Goal: Task Accomplishment & Management: Use online tool/utility

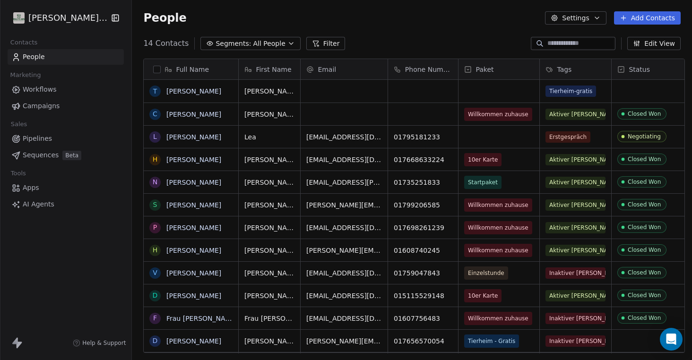
scroll to position [317, 565]
click at [569, 137] on span "Erstgespräch" at bounding box center [568, 136] width 45 height 11
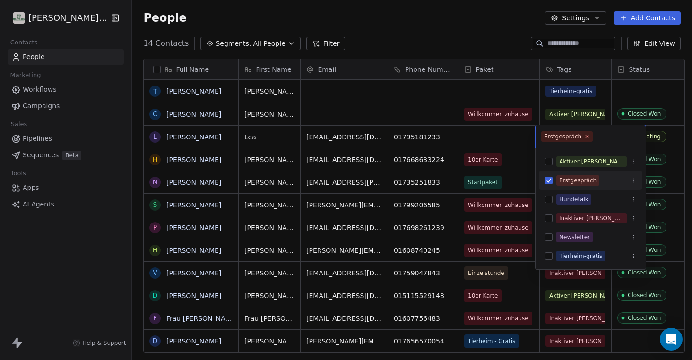
click at [586, 136] on icon at bounding box center [587, 136] width 3 height 3
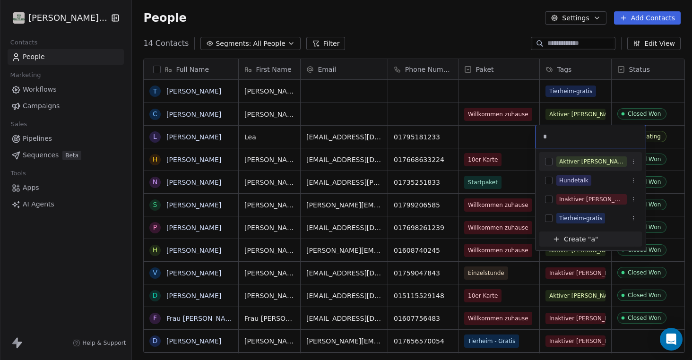
type input "*"
click at [551, 161] on button "Suggestions" at bounding box center [549, 162] width 8 height 8
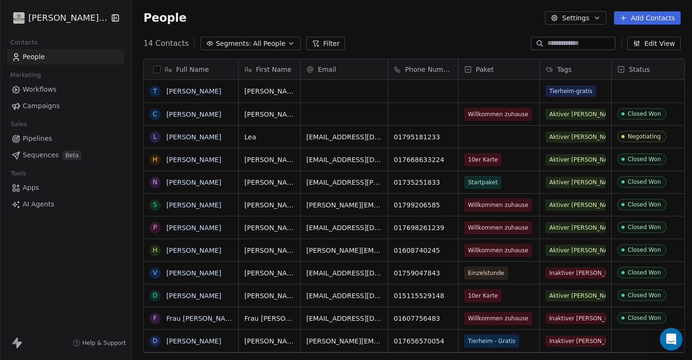
click at [489, 137] on html "[PERSON_NAME]'s Way Contacts People Marketing Workflows Campaigns Sales Pipelin…" at bounding box center [346, 180] width 692 height 360
click at [490, 140] on div "grid" at bounding box center [499, 137] width 81 height 22
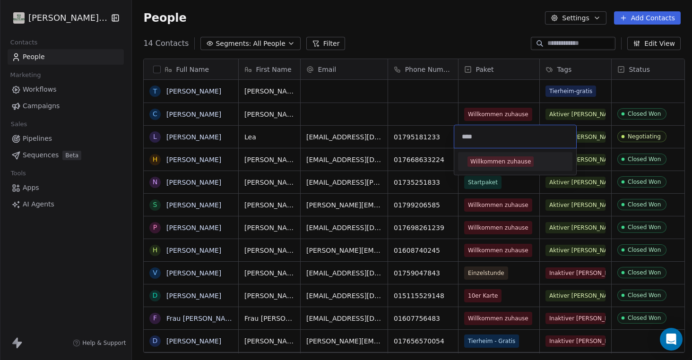
type input "****"
click at [493, 162] on div "Willkommen zuhause" at bounding box center [501, 162] width 61 height 9
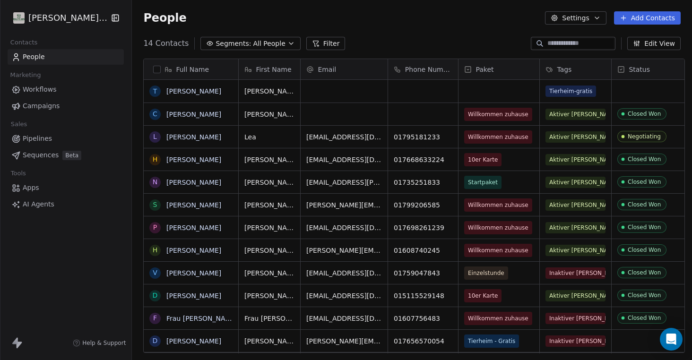
scroll to position [0, 15]
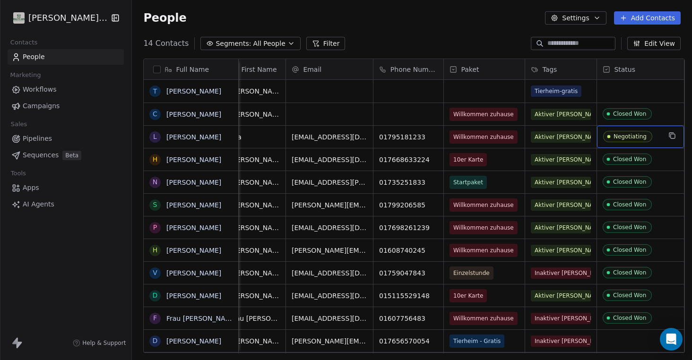
click at [638, 138] on div "Negotiating" at bounding box center [630, 136] width 33 height 7
click at [639, 138] on div "Negotiating" at bounding box center [630, 136] width 33 height 7
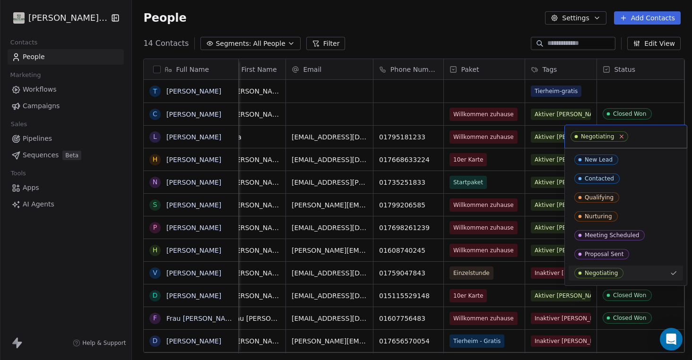
click at [621, 137] on icon at bounding box center [622, 136] width 6 height 6
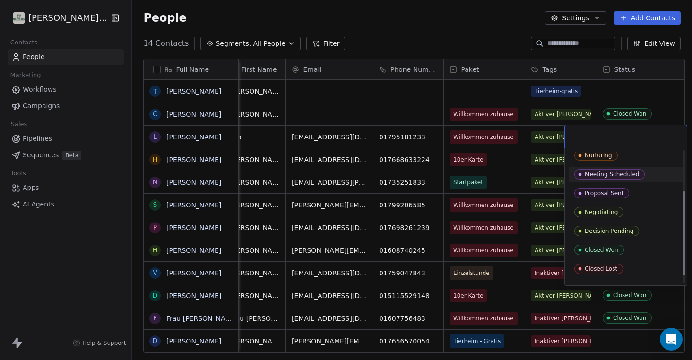
scroll to position [64, 0]
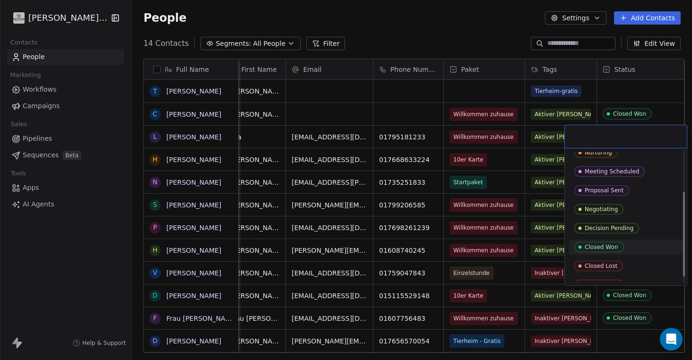
click at [611, 245] on div "Closed Won" at bounding box center [602, 247] width 34 height 7
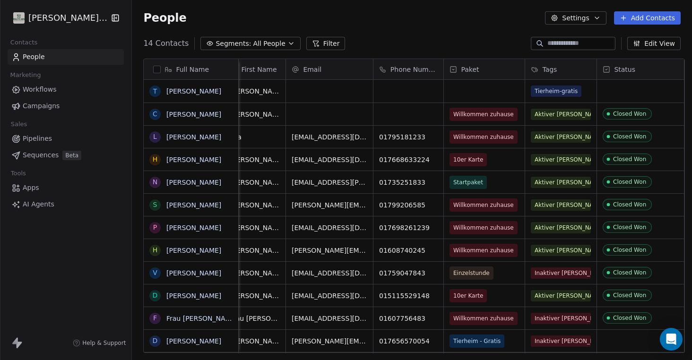
click at [470, 37] on div "14 Contacts Segments: All People Filter Edit View" at bounding box center [412, 43] width 560 height 15
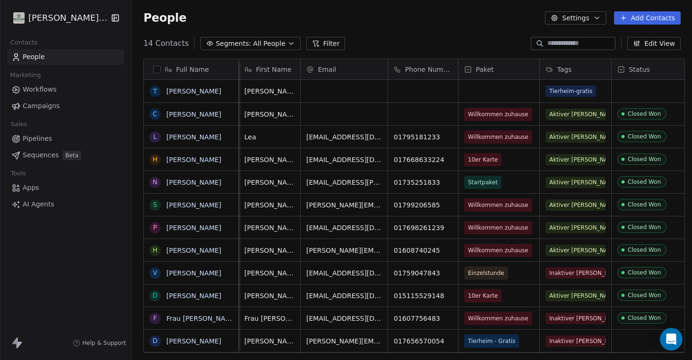
scroll to position [0, 0]
